Goal: Task Accomplishment & Management: Use online tool/utility

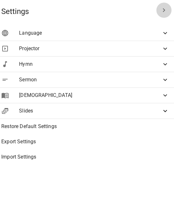
click at [162, 9] on icon "button" at bounding box center [164, 10] width 8 height 8
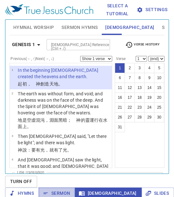
click at [56, 192] on span "Sermon" at bounding box center [57, 193] width 26 height 8
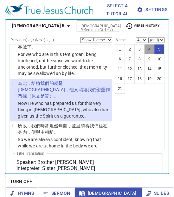
scroll to position [83, 0]
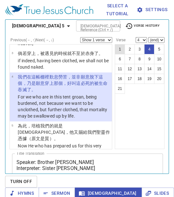
click at [120, 49] on button "1" at bounding box center [120, 49] width 10 height 10
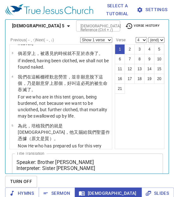
select select "1"
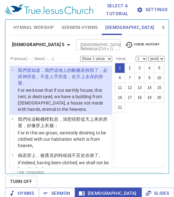
click at [133, 46] on icon "button" at bounding box center [129, 45] width 8 height 8
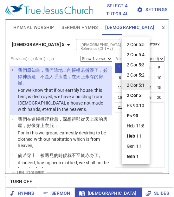
click at [164, 35] on div at bounding box center [87, 98] width 174 height 197
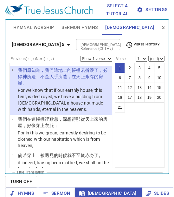
click at [136, 56] on select "1 2 3 4 5 6 7 8 9 10 11 12 13 14 15 16 17 18 19 20 21" at bounding box center [141, 59] width 11 height 6
click option "1" at bounding box center [0, 0] width 0 height 0
click at [148, 56] on select "(end) 2 3 4 5 6 7 8 9 10 11 12 13 14 15 16 17 18 19 20 21" at bounding box center [156, 59] width 16 height 6
select select "4"
click option "4" at bounding box center [0, 0] width 0 height 0
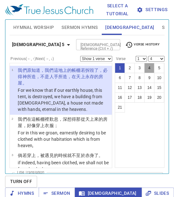
click at [149, 68] on button "4" at bounding box center [149, 68] width 10 height 10
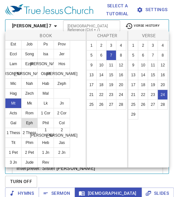
click at [31, 121] on button "Eph" at bounding box center [29, 123] width 16 height 10
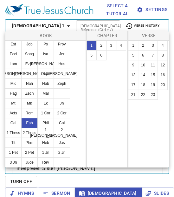
click at [80, 72] on ul "Gen Ex Lev Num Deut Josh Judg Ruth 1 Sam 2 Sam 1 Kgs 2 Kgs 1 Chr 2 Chr Ezra Neh…" at bounding box center [45, 49] width 81 height 98
click at [119, 45] on button "4" at bounding box center [121, 45] width 10 height 10
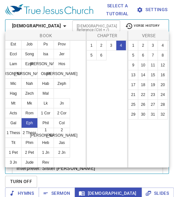
click at [119, 45] on button "4" at bounding box center [121, 45] width 10 height 10
click at [159, 106] on button "28" at bounding box center [163, 104] width 10 height 10
select select "28"
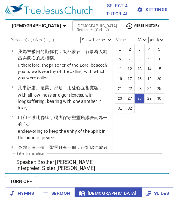
scroll to position [840, 0]
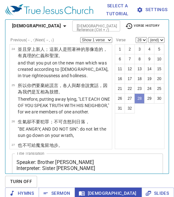
click at [140, 99] on button "28" at bounding box center [139, 98] width 10 height 10
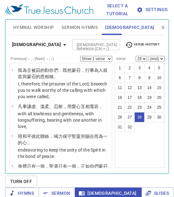
select select "28"
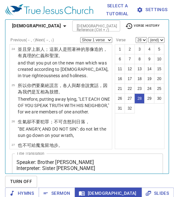
click at [134, 93] on button "28" at bounding box center [139, 98] width 10 height 10
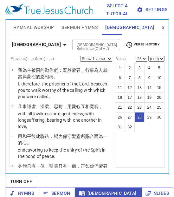
select select "28"
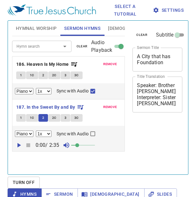
select select "1"
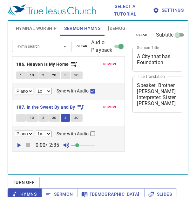
select select "1"
